Goal: Check status

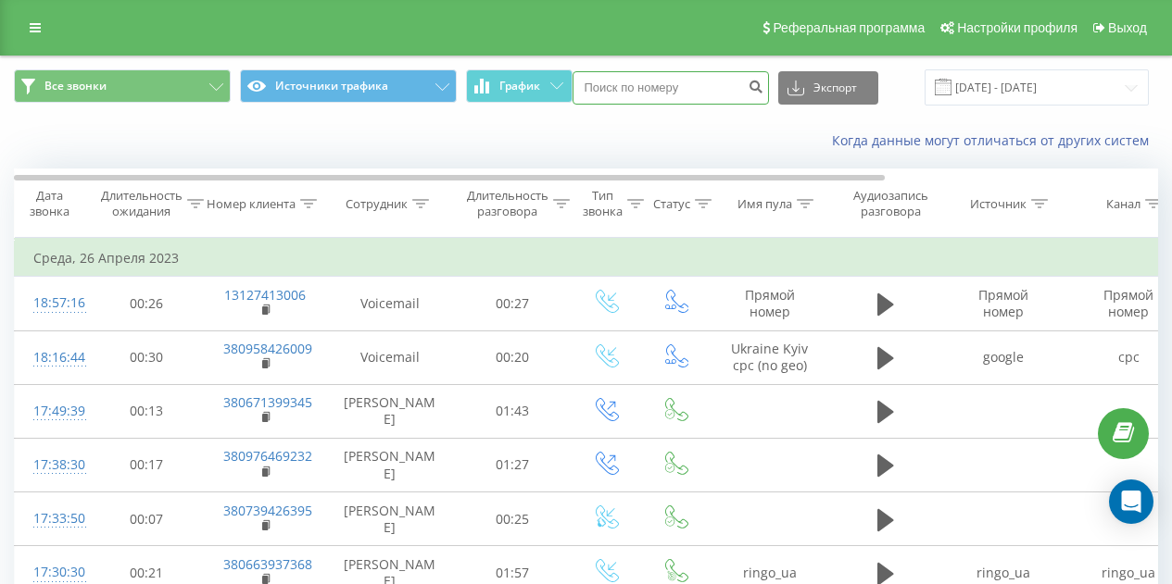
click at [611, 87] on input at bounding box center [670, 87] width 196 height 33
paste input "380684202171"
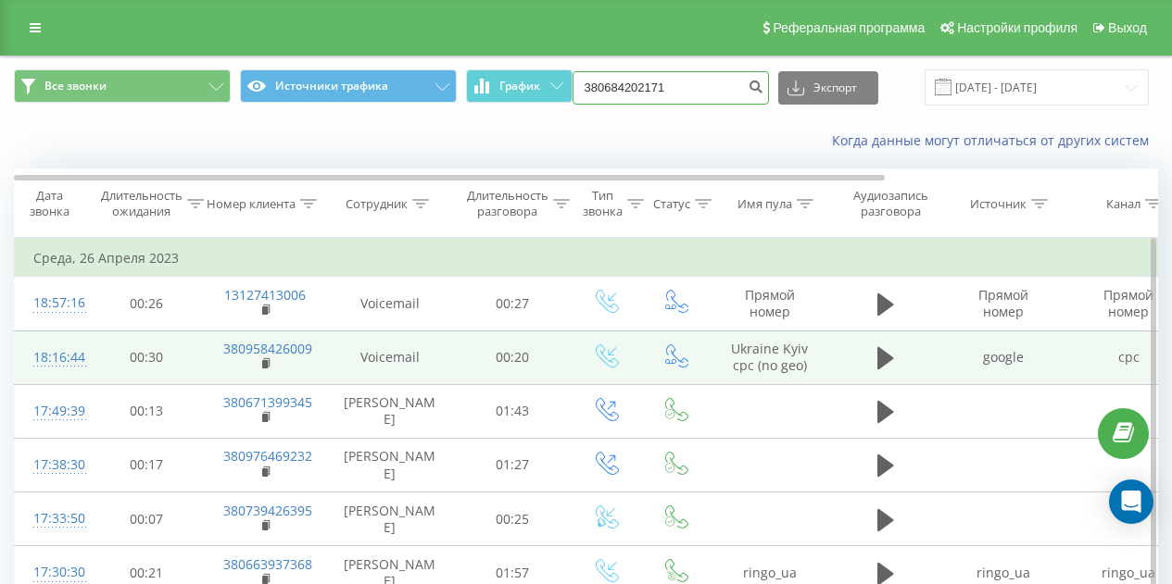
type input "380684202171"
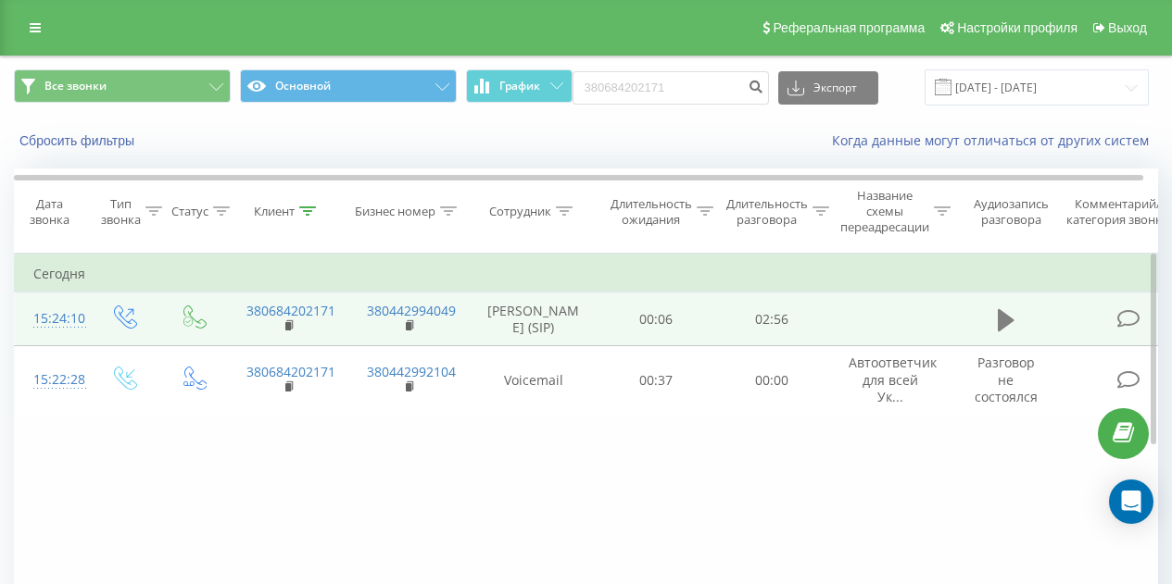
click at [1004, 332] on icon at bounding box center [1006, 320] width 17 height 22
